Goal: Task Accomplishment & Management: Manage account settings

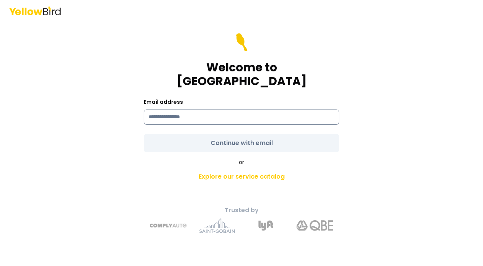
click at [209, 112] on input at bounding box center [242, 117] width 196 height 15
type input "**********"
click at [246, 136] on form "**********" at bounding box center [242, 92] width 196 height 119
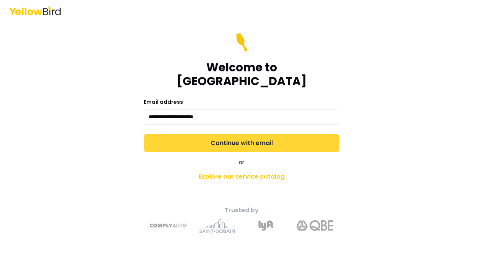
click at [231, 134] on button "Continue with email" at bounding box center [242, 143] width 196 height 18
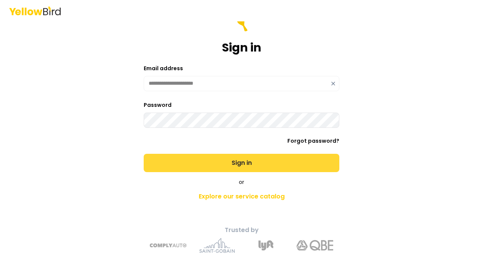
click at [219, 163] on button "Sign in" at bounding box center [242, 163] width 196 height 18
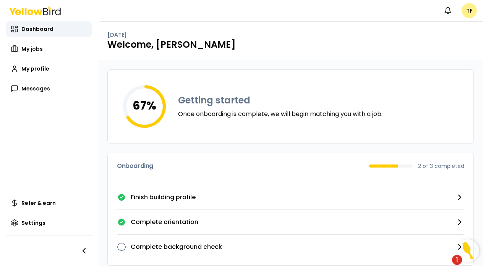
scroll to position [9, 0]
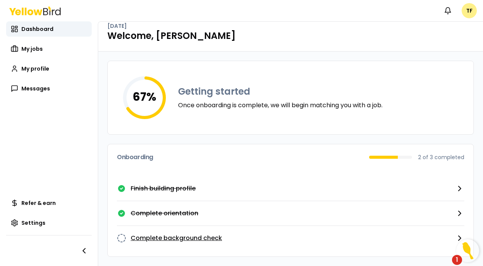
click at [175, 237] on p "Complete background check" at bounding box center [176, 238] width 91 height 9
click at [142, 237] on p "Complete background check" at bounding box center [176, 238] width 91 height 9
click at [209, 240] on p "Complete background check" at bounding box center [176, 238] width 91 height 9
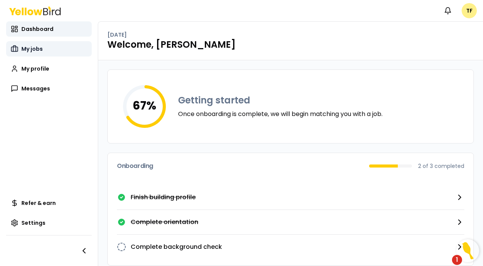
click at [37, 49] on span "My jobs" at bounding box center [31, 49] width 21 height 8
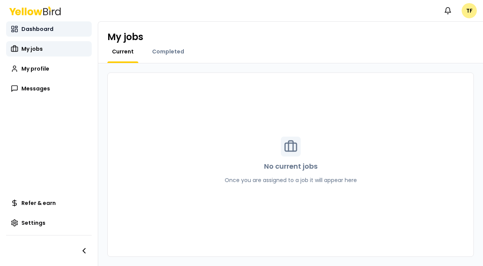
click at [32, 30] on span "Dashboard" at bounding box center [37, 29] width 32 height 8
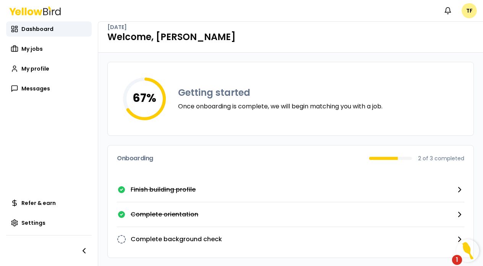
scroll to position [9, 0]
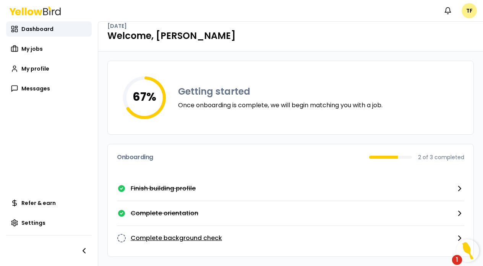
click at [460, 238] on icon "button" at bounding box center [459, 238] width 2 height 5
